Goal: Task Accomplishment & Management: Use online tool/utility

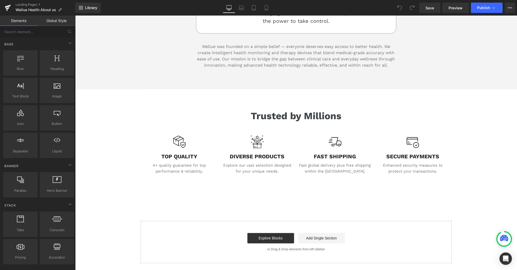
scroll to position [229, 0]
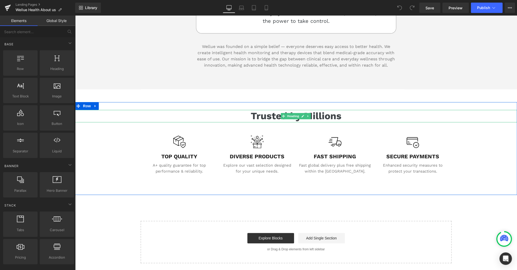
click at [339, 115] on h3 "Trusted by Millions" at bounding box center [296, 116] width 442 height 12
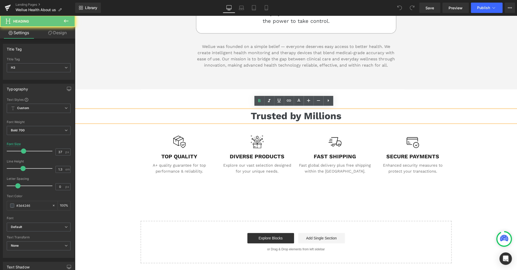
click at [339, 115] on h3 "Trusted by Millions" at bounding box center [296, 116] width 442 height 12
click at [337, 115] on h3 "Trusted by Millions" at bounding box center [296, 116] width 442 height 12
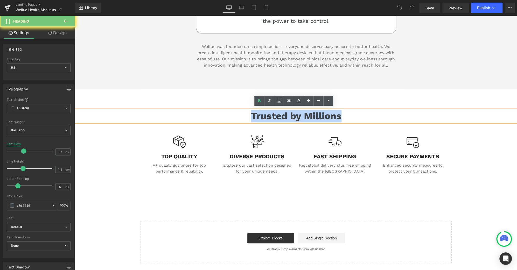
click at [337, 115] on h3 "Trusted by Millions" at bounding box center [296, 116] width 442 height 12
paste div
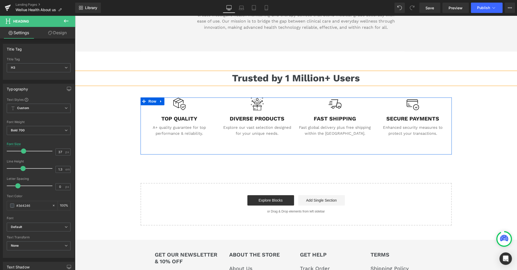
scroll to position [267, 0]
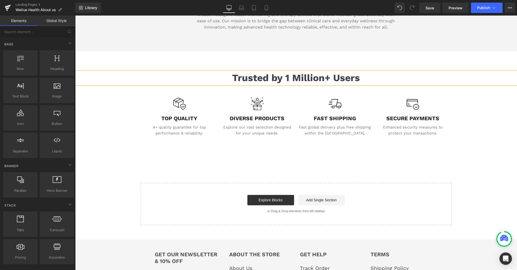
click at [469, 175] on div "Image Image About Us Heading Health isn’t measured only by data. It’s about fre…" at bounding box center [296, 5] width 442 height 440
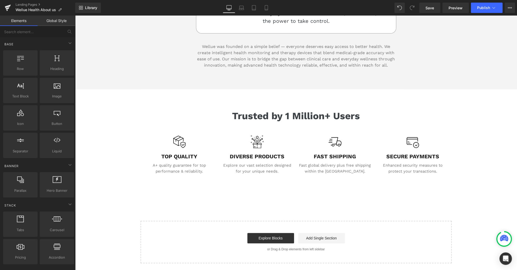
scroll to position [229, 0]
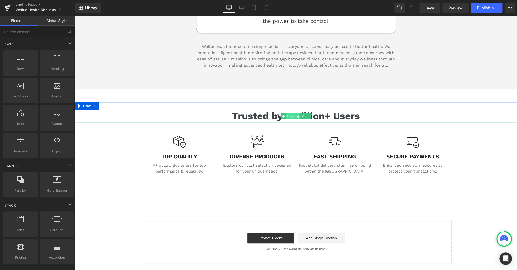
click at [298, 113] on span "Heading" at bounding box center [293, 116] width 14 height 6
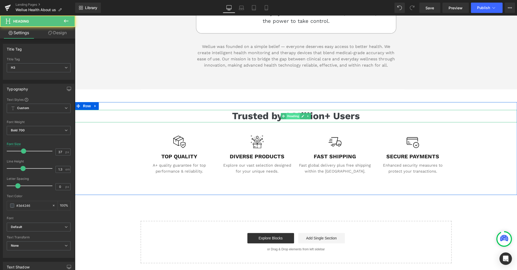
click at [291, 114] on span "Heading" at bounding box center [293, 116] width 14 height 6
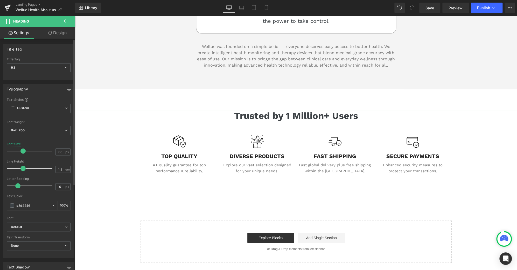
click at [21, 150] on span at bounding box center [22, 150] width 5 height 5
click at [266, 4] on link "Mobile" at bounding box center [266, 8] width 12 height 10
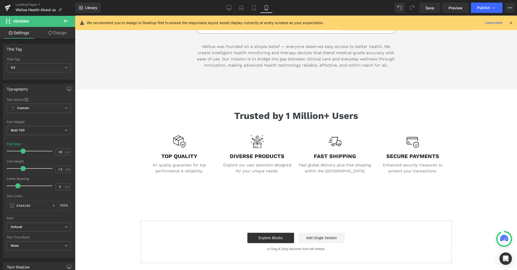
type input "29"
type input "100"
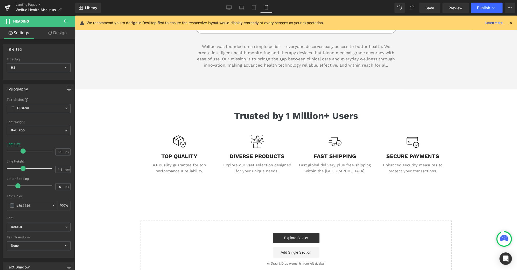
scroll to position [178, 0]
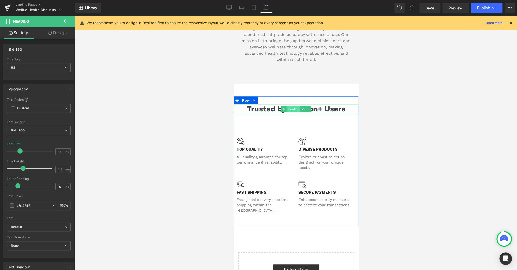
click at [288, 106] on span "Heading" at bounding box center [293, 109] width 14 height 6
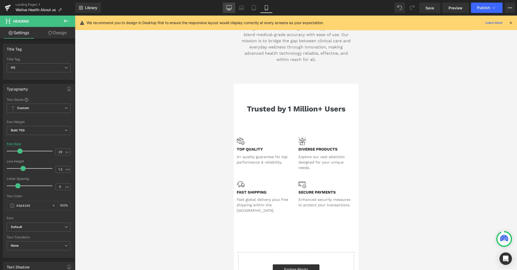
click at [229, 7] on icon at bounding box center [228, 7] width 5 height 5
type input "36"
type input "100"
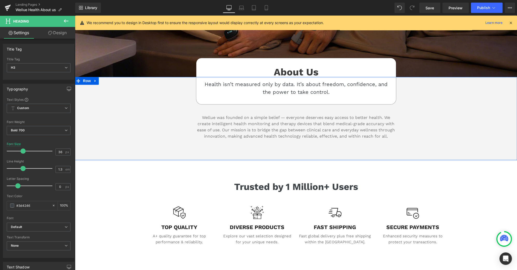
scroll to position [159, 0]
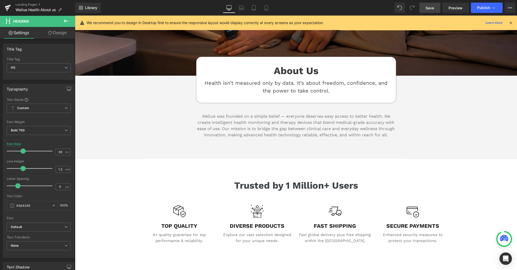
click at [423, 10] on link "Save" at bounding box center [429, 8] width 21 height 10
click at [430, 7] on span "Save" at bounding box center [429, 7] width 9 height 5
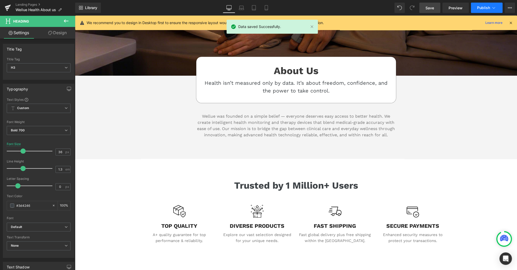
click at [486, 8] on span "Publish" at bounding box center [483, 8] width 13 height 4
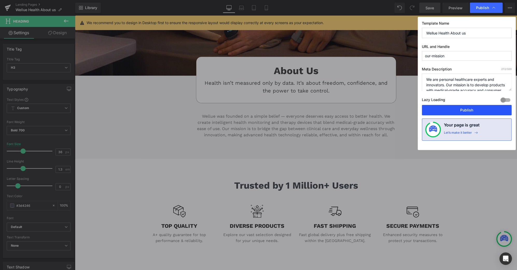
click at [481, 111] on button "Publish" at bounding box center [467, 110] width 90 height 10
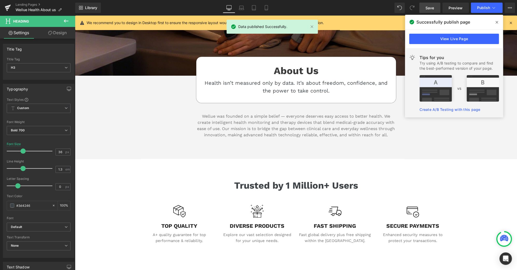
click at [497, 21] on icon at bounding box center [496, 22] width 3 height 4
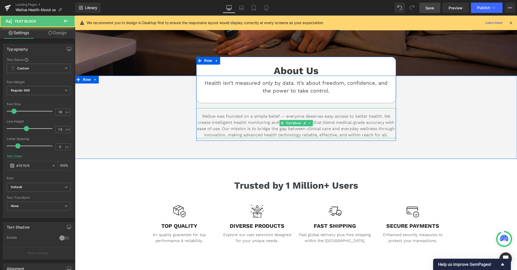
click at [323, 127] on span "Wellue was founded on a simple belief — everyone deserves easy access to better…" at bounding box center [296, 126] width 198 height 24
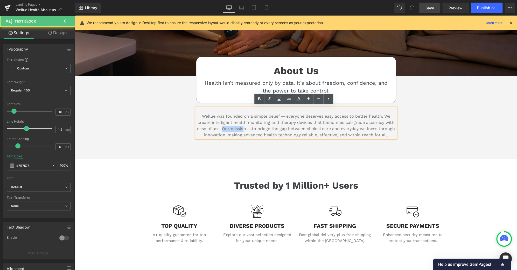
scroll to position [159, 0]
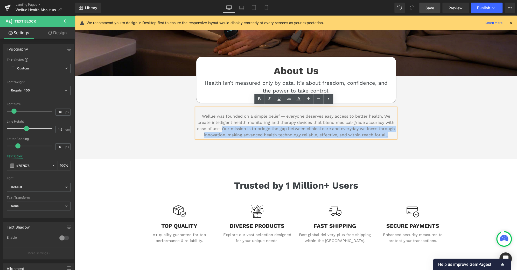
drag, startPoint x: 220, startPoint y: 126, endPoint x: 417, endPoint y: 144, distance: 197.5
click at [417, 144] on div "About Us Heading Health isn’t measured only by data. It’s about freedom, confid…" at bounding box center [296, 117] width 442 height 83
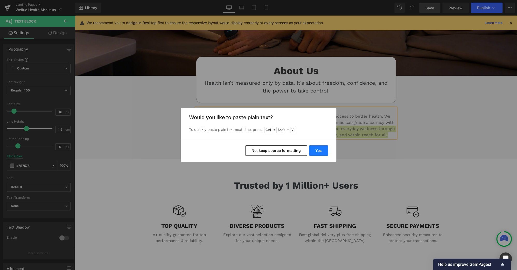
click at [319, 151] on button "Yes" at bounding box center [318, 150] width 19 height 10
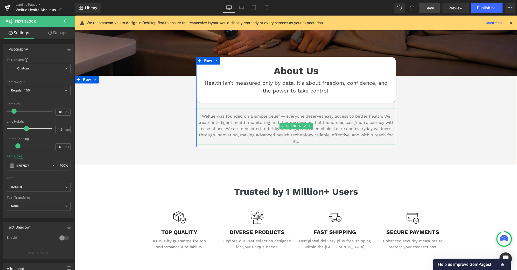
click at [263, 135] on span "Wellue was founded on a simple belief — everyone deserves easy access to better…" at bounding box center [295, 129] width 197 height 30
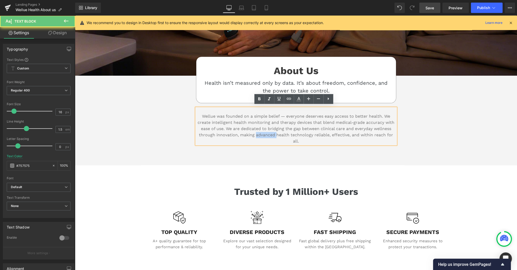
click at [263, 135] on span "Wellue was founded on a simple belief — everyone deserves easy access to better…" at bounding box center [295, 129] width 197 height 30
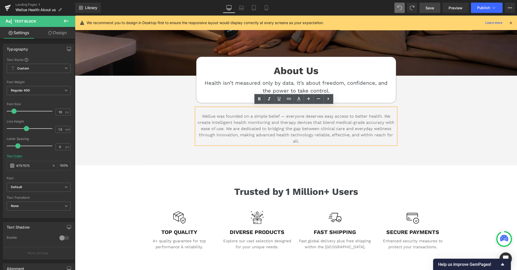
click at [441, 136] on div "About Us Heading Health isn’t measured only by data. It’s about freedom, confid…" at bounding box center [295, 111] width 311 height 71
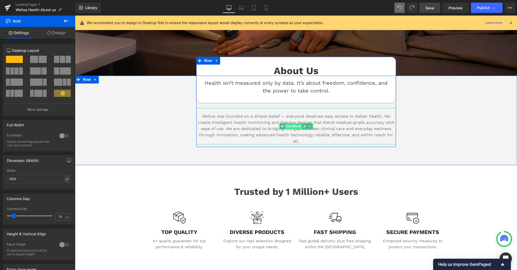
click at [293, 123] on span "Text Block" at bounding box center [292, 126] width 17 height 6
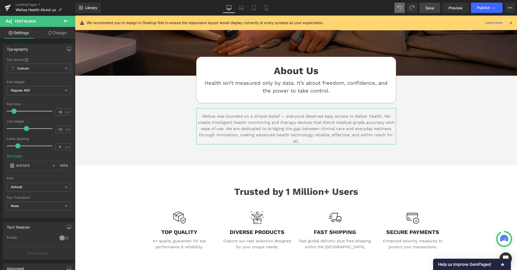
click at [63, 32] on link "Design" at bounding box center [58, 33] width 38 height 12
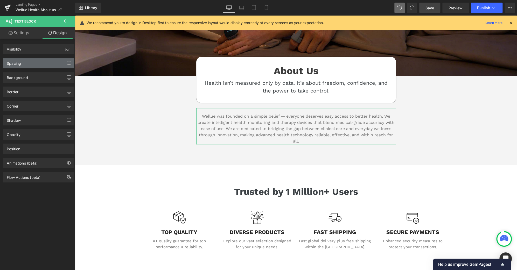
click at [39, 63] on div "Spacing" at bounding box center [38, 63] width 71 height 10
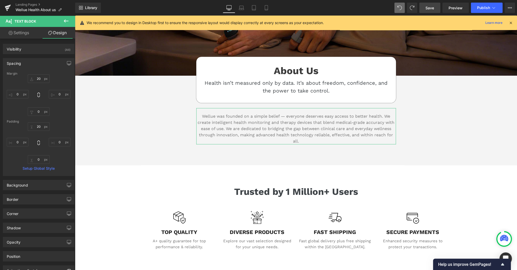
click at [24, 34] on link "Settings" at bounding box center [19, 33] width 38 height 12
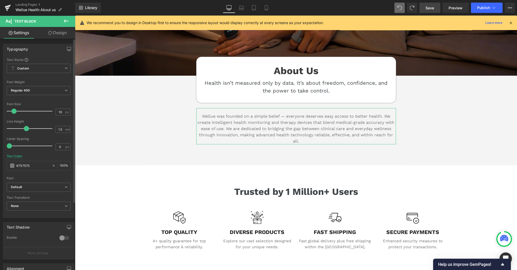
drag, startPoint x: 18, startPoint y: 145, endPoint x: 0, endPoint y: 147, distance: 18.5
click at [0, 147] on div "Typography Text Styles Custom Custom Setup Global Style Custom Setup Global Sty…" at bounding box center [38, 129] width 77 height 178
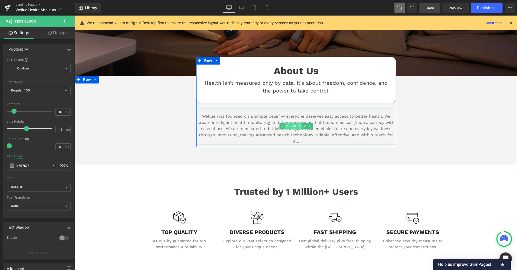
click at [291, 126] on span "Text Block" at bounding box center [292, 126] width 17 height 6
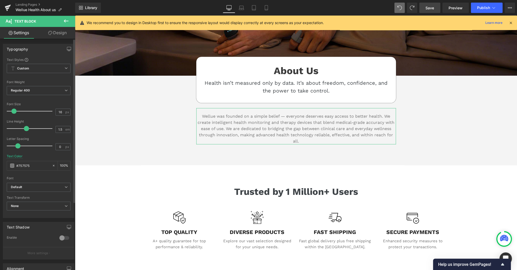
drag, startPoint x: 8, startPoint y: 145, endPoint x: 16, endPoint y: 145, distance: 8.6
click at [16, 145] on span at bounding box center [17, 145] width 5 height 5
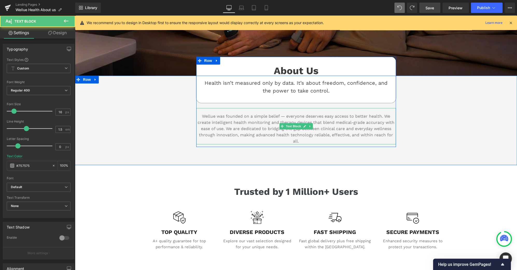
click at [309, 138] on p "Wellue was founded on a simple belief — everyone deserves easy access to better…" at bounding box center [295, 128] width 199 height 31
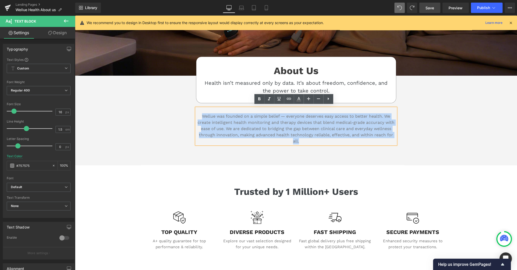
drag, startPoint x: 313, startPoint y: 140, endPoint x: 132, endPoint y: 90, distance: 188.1
click at [132, 90] on div "About Us Heading Health isn’t measured only by data. It’s about freedom, confid…" at bounding box center [296, 113] width 442 height 74
copy span "Wellue was founded on a simple belief — everyone deserves easy access to better…"
